Goal: Task Accomplishment & Management: Use online tool/utility

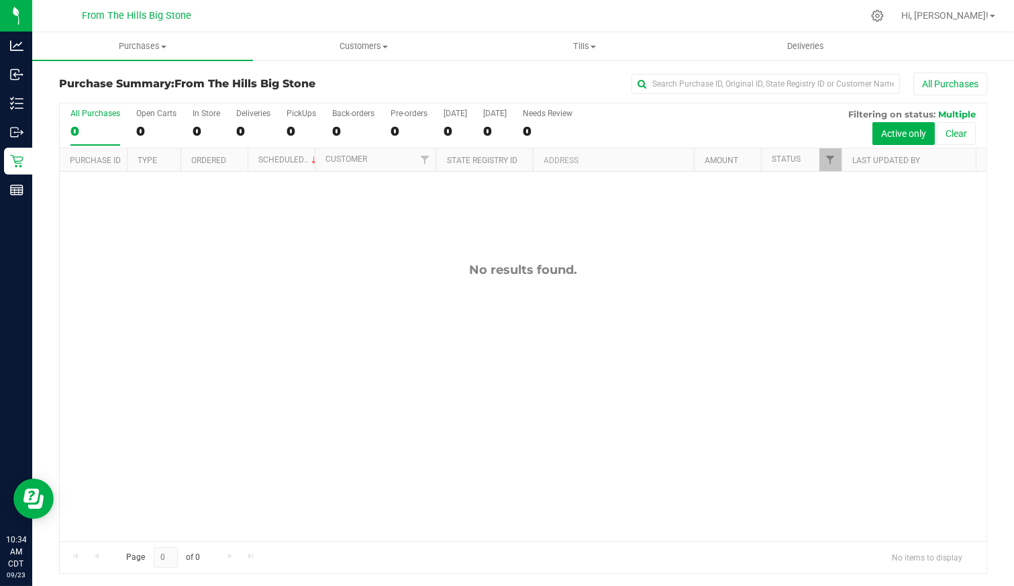
click at [704, 15] on div at bounding box center [551, 16] width 622 height 26
click at [0, 0] on p "Inventory" at bounding box center [0, 0] width 0 height 0
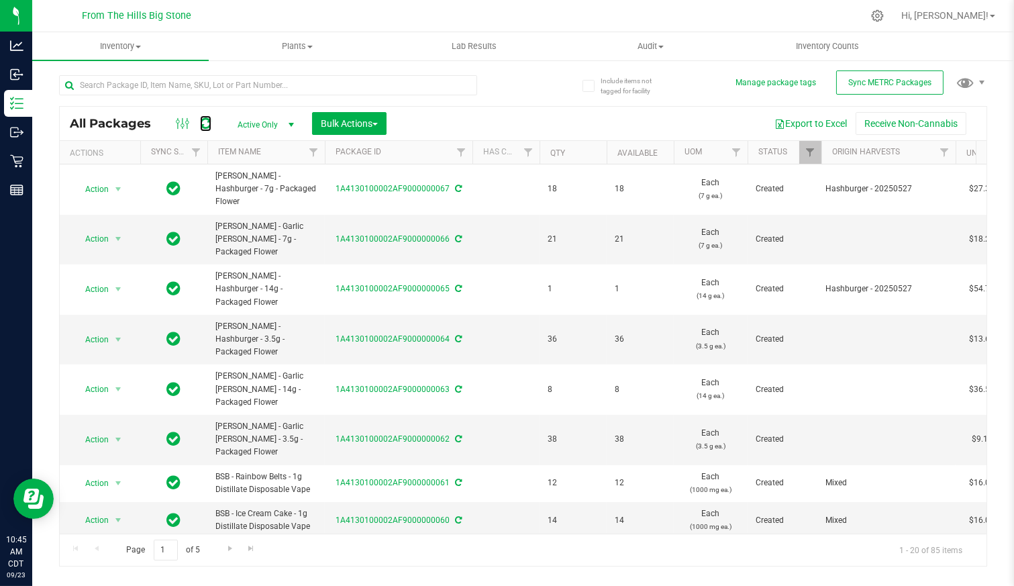
click at [205, 115] on link at bounding box center [205, 123] width 11 height 16
click at [876, 91] on button "Sync METRC Packages" at bounding box center [889, 82] width 107 height 24
click at [209, 121] on icon at bounding box center [205, 123] width 11 height 13
click at [19, 41] on icon at bounding box center [16, 45] width 13 height 13
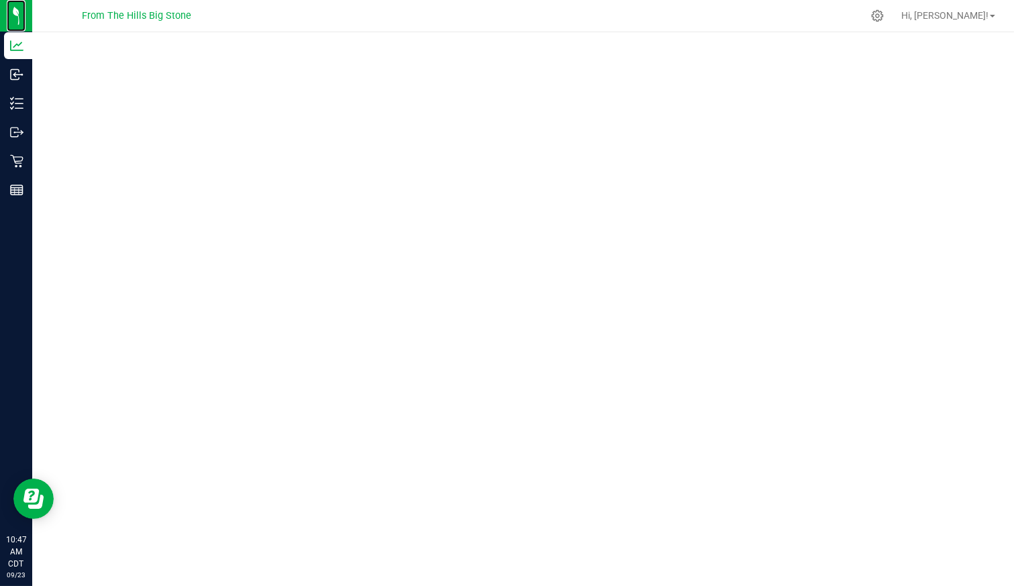
click at [0, 0] on img at bounding box center [0, 0] width 0 height 0
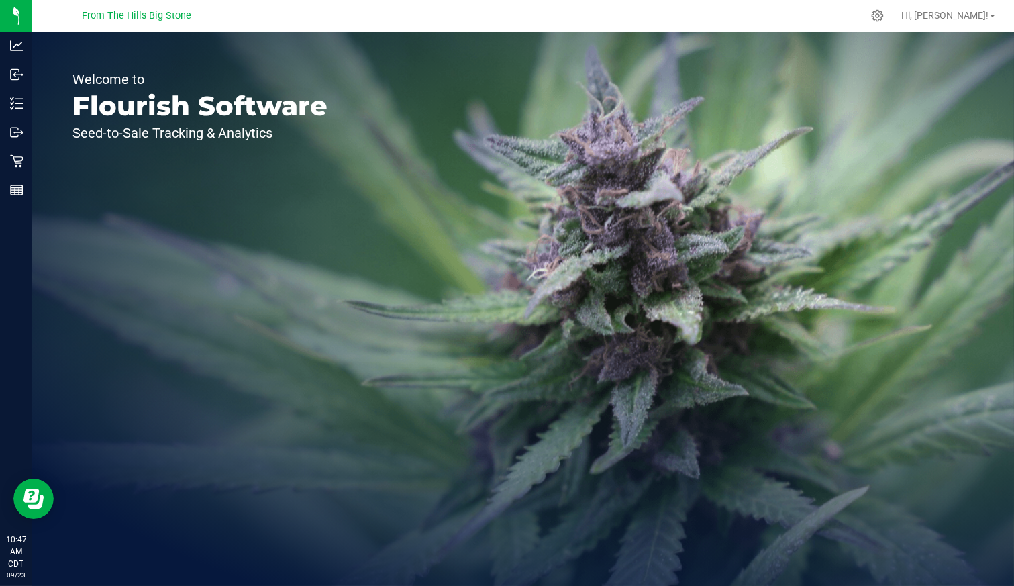
click at [0, 0] on img at bounding box center [0, 0] width 0 height 0
click at [401, 235] on div "Welcome to Flourish Software Seed-to-Sale Tracking & Analytics" at bounding box center [523, 308] width 982 height 553
click at [22, 48] on icon at bounding box center [16, 45] width 13 height 13
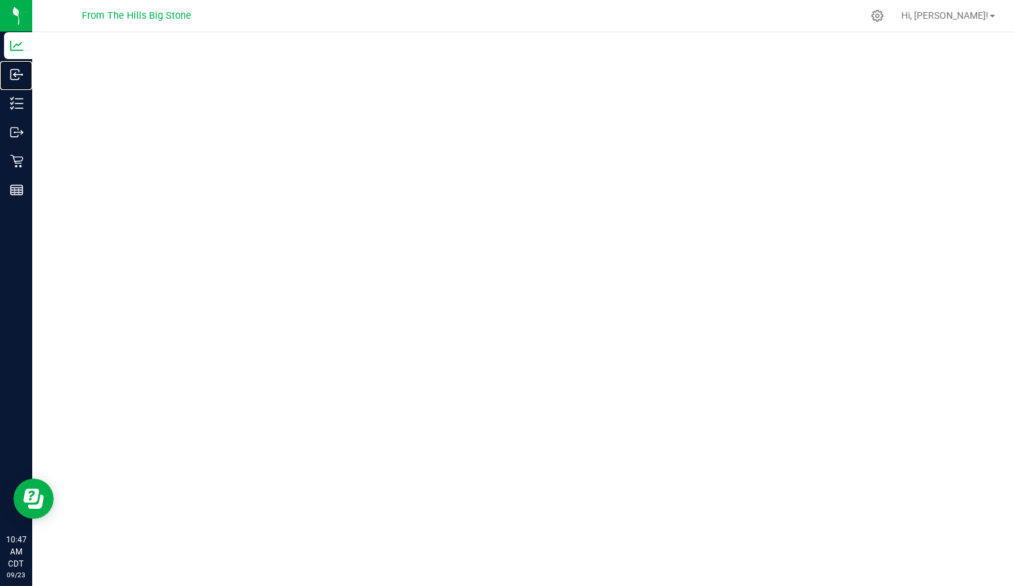
click at [11, 72] on icon at bounding box center [15, 75] width 8 height 10
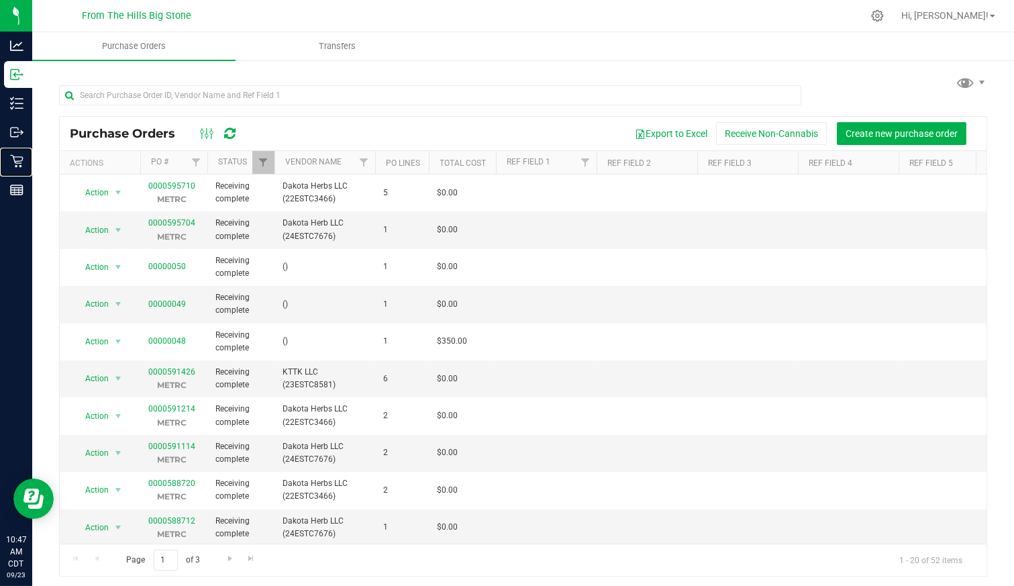
click at [23, 158] on div "Retail" at bounding box center [18, 161] width 28 height 27
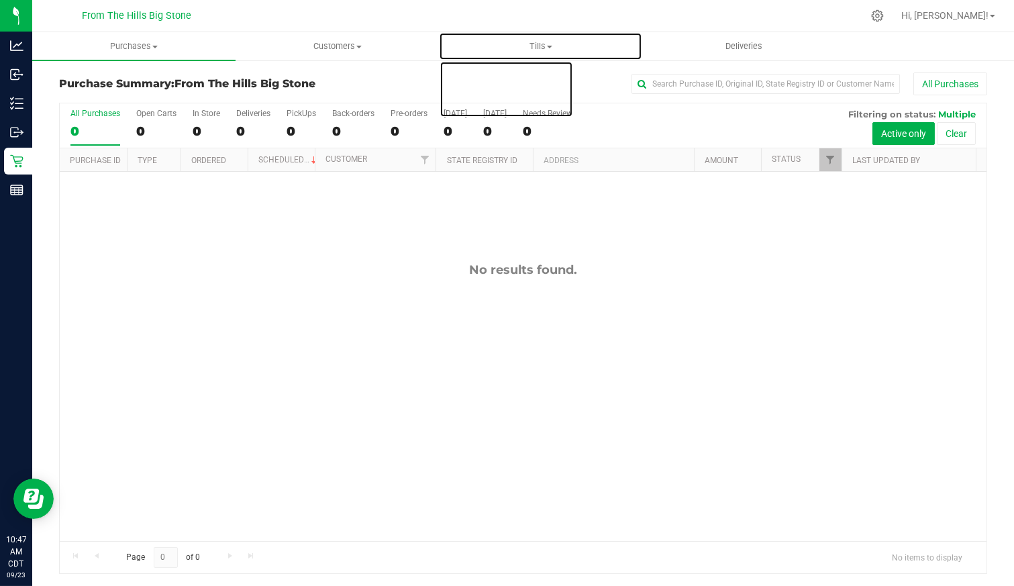
click at [543, 44] on span "Tills" at bounding box center [540, 46] width 202 height 12
click at [503, 78] on span "Manage tills" at bounding box center [484, 80] width 91 height 11
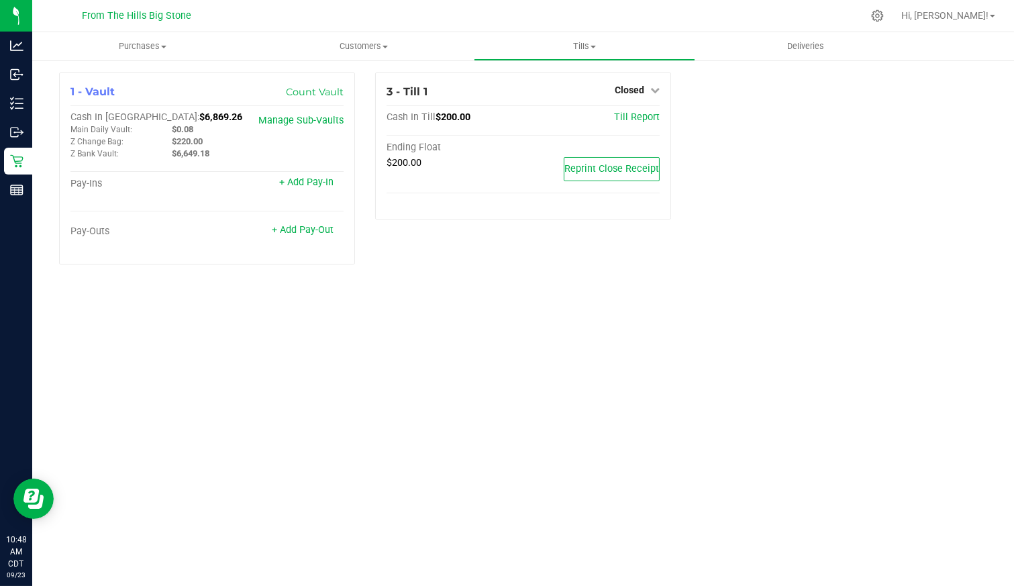
click at [652, 90] on icon at bounding box center [654, 89] width 9 height 9
click at [615, 113] on link "Open Till" at bounding box center [629, 118] width 36 height 11
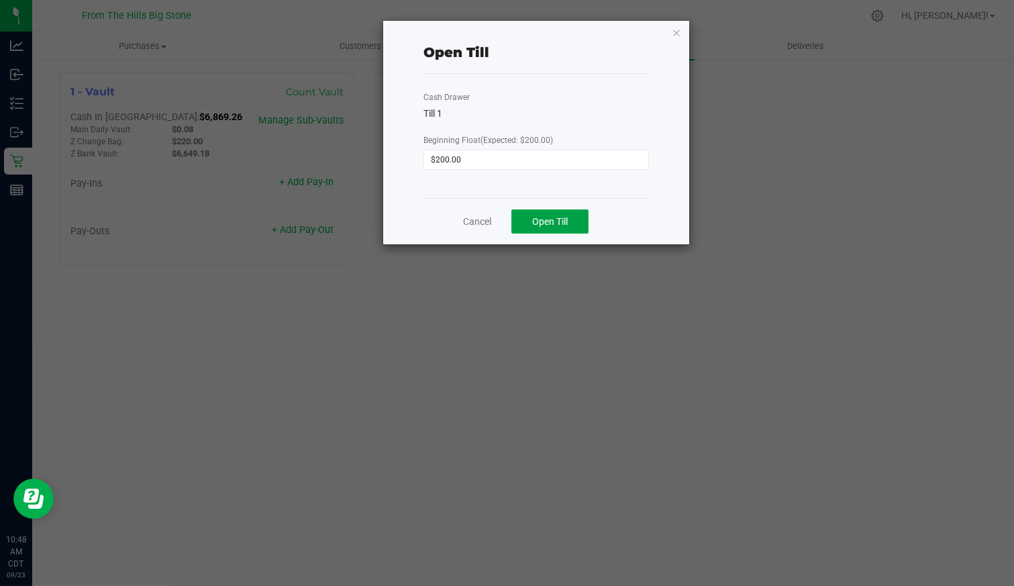
click at [551, 221] on span "Open Till" at bounding box center [550, 221] width 36 height 11
